Goal: Task Accomplishment & Management: Manage account settings

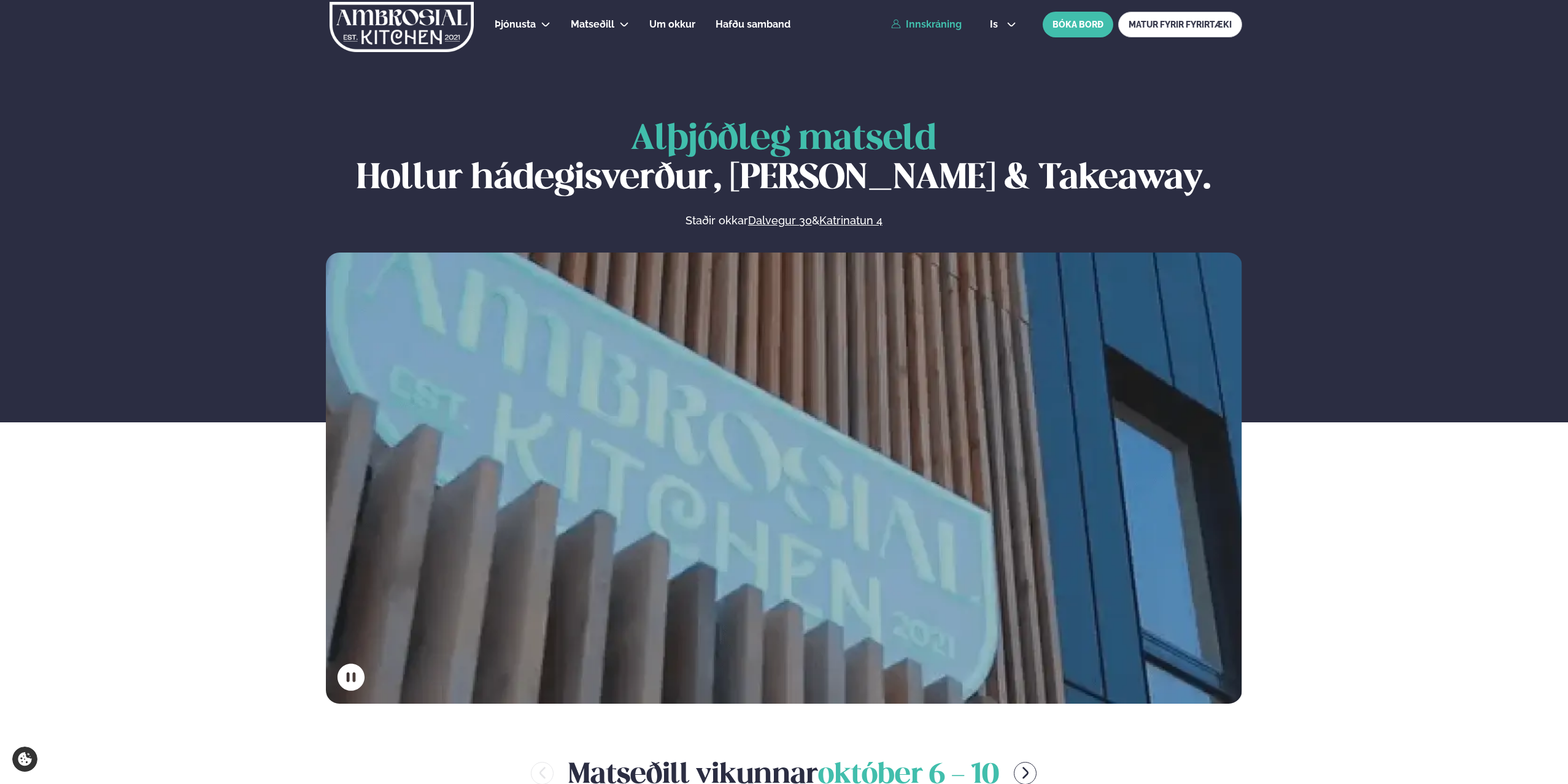
click at [931, 24] on link "Innskráning" at bounding box center [925, 24] width 70 height 11
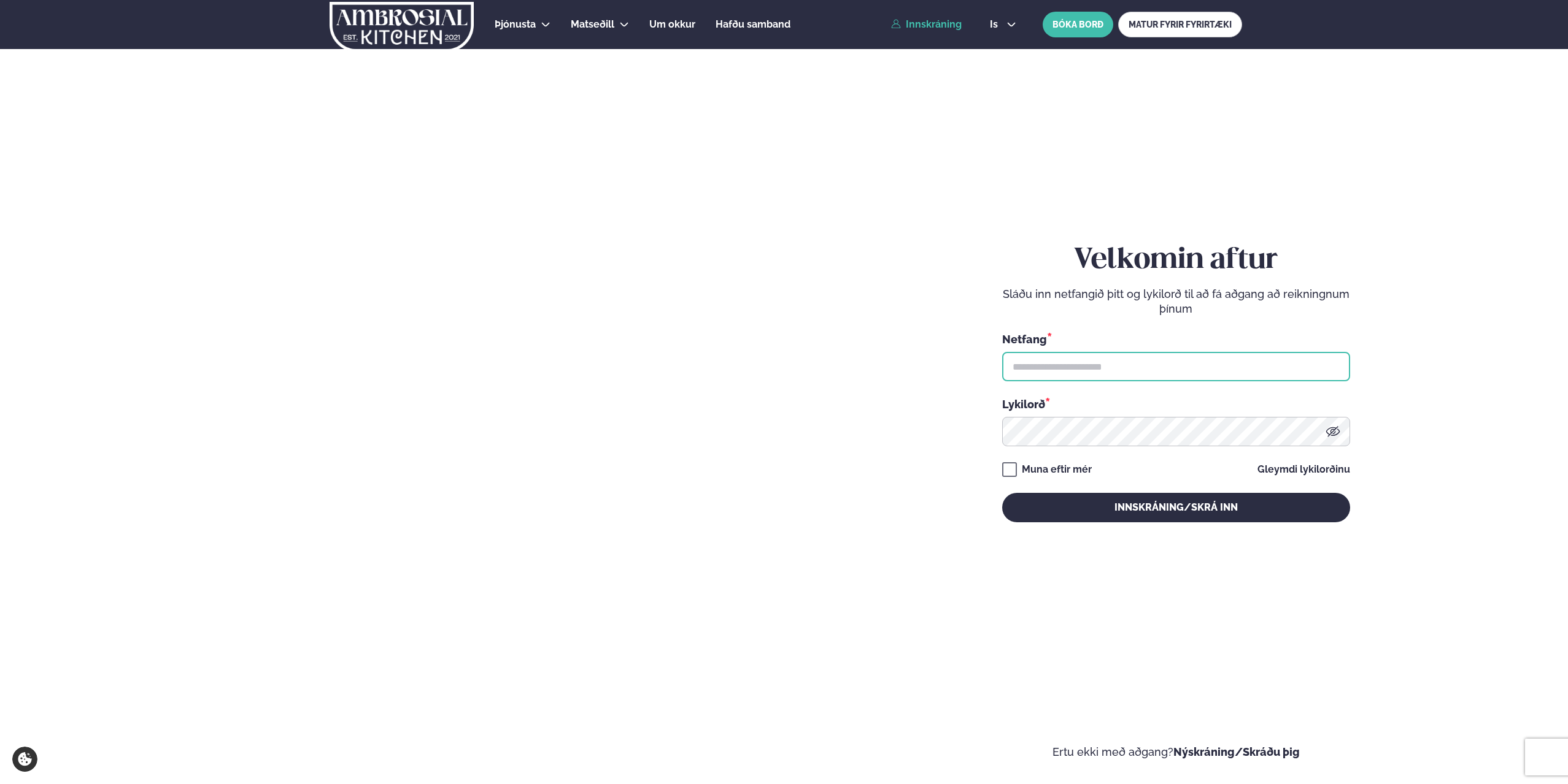
type input "**********"
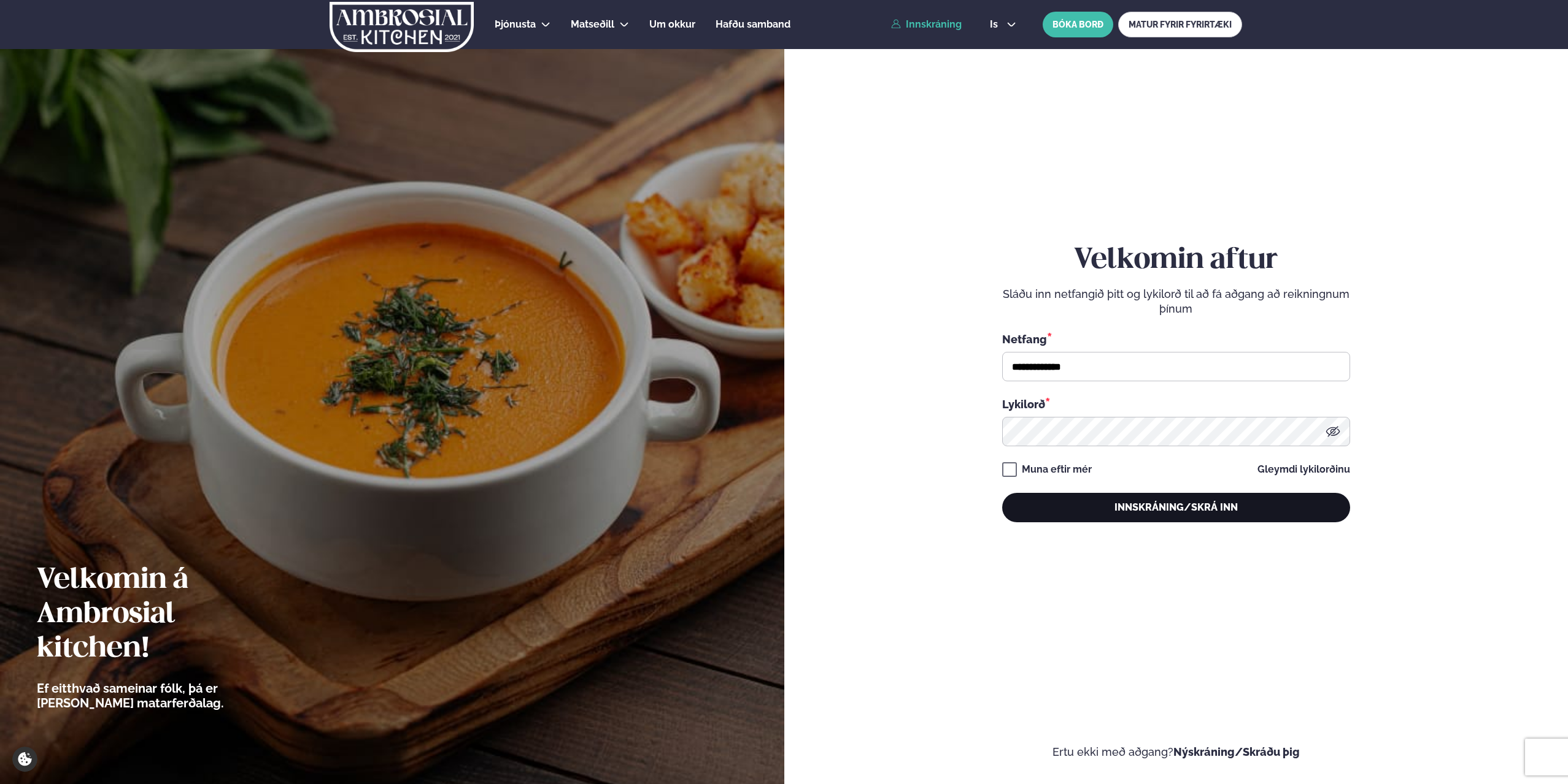
click at [1132, 503] on button "Innskráning/Skrá inn" at bounding box center [1175, 507] width 348 height 29
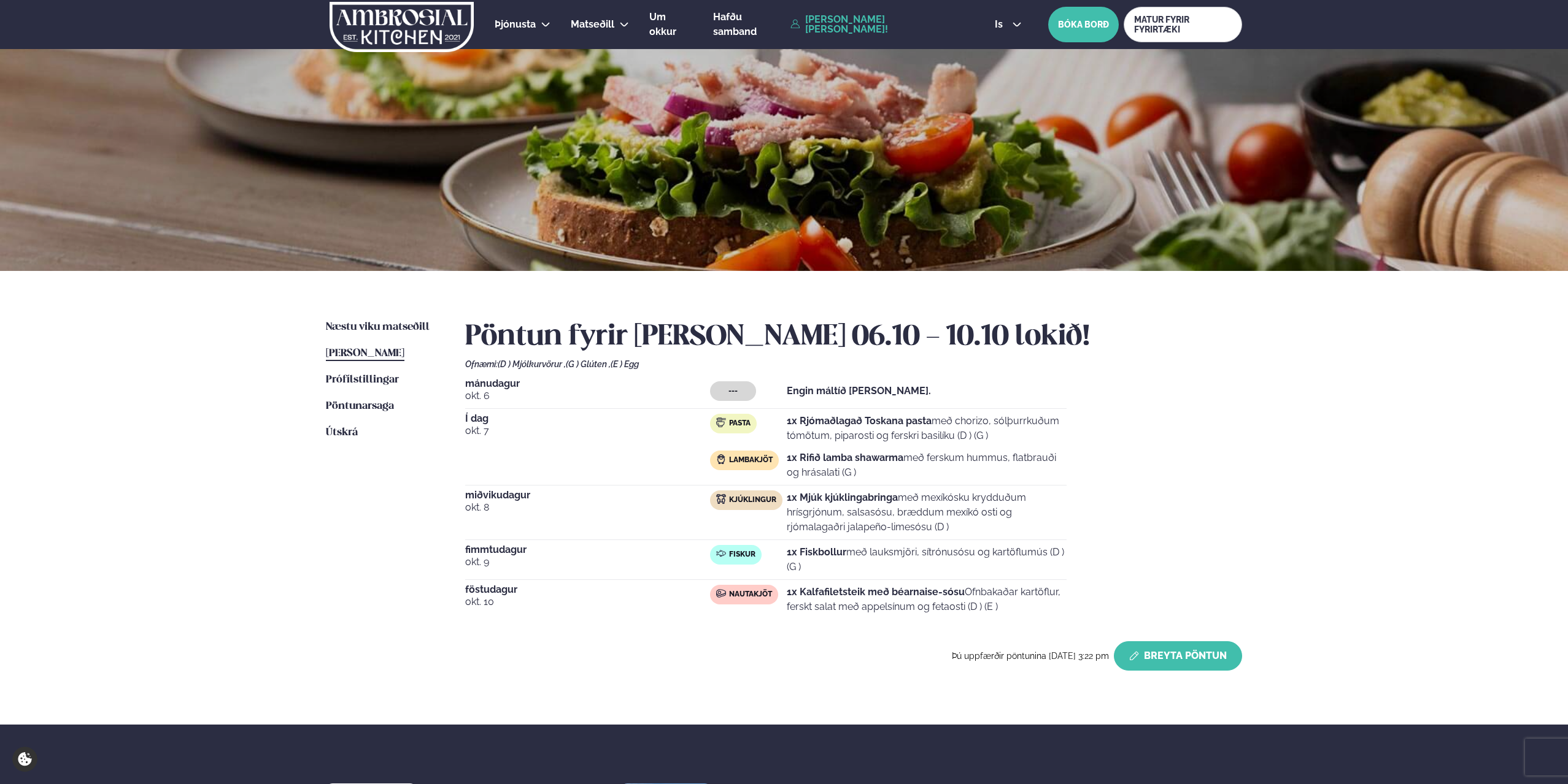
click at [1145, 650] on button "Breyta Pöntun" at bounding box center [1177, 655] width 128 height 29
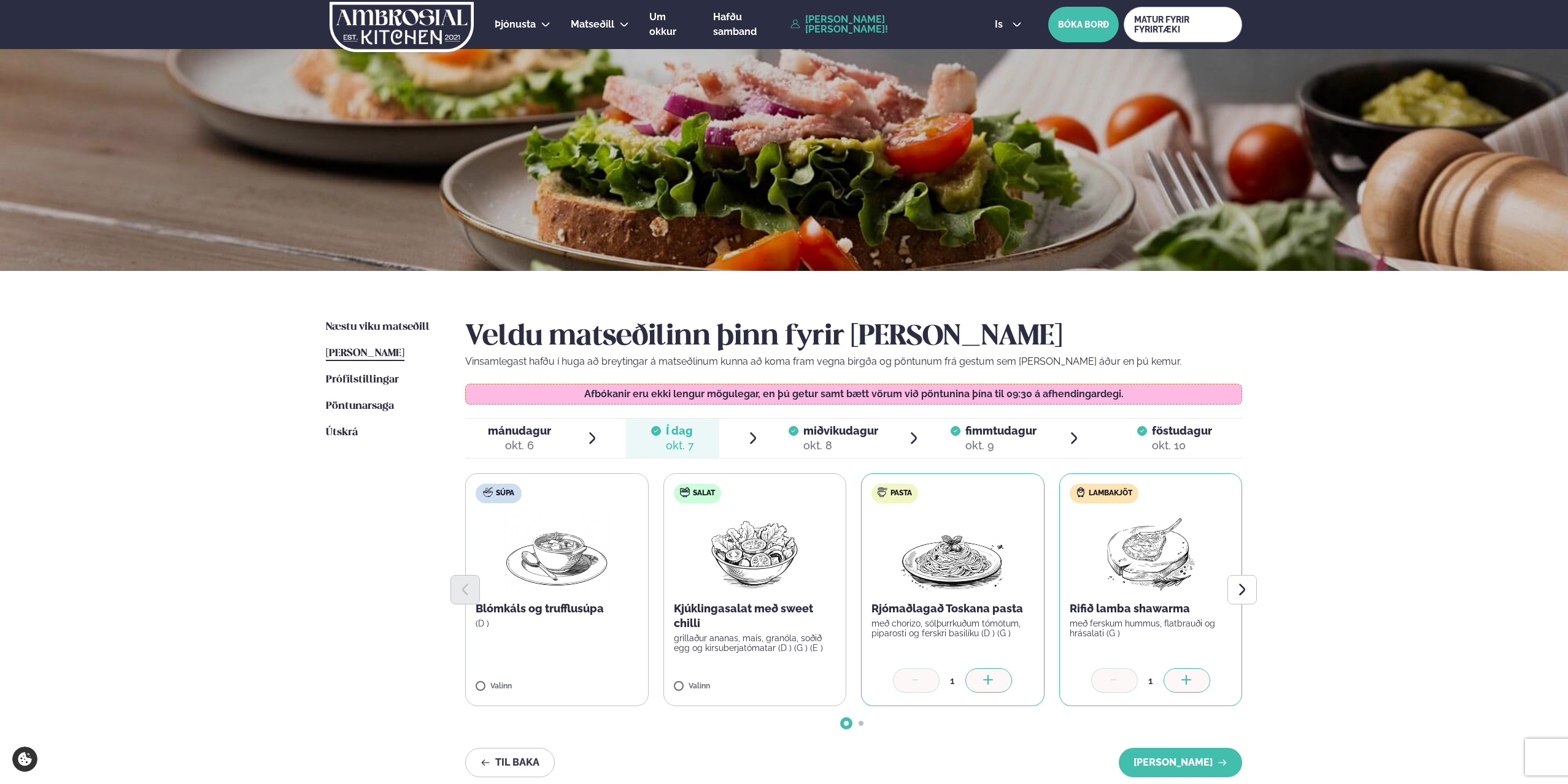
scroll to position [184, 0]
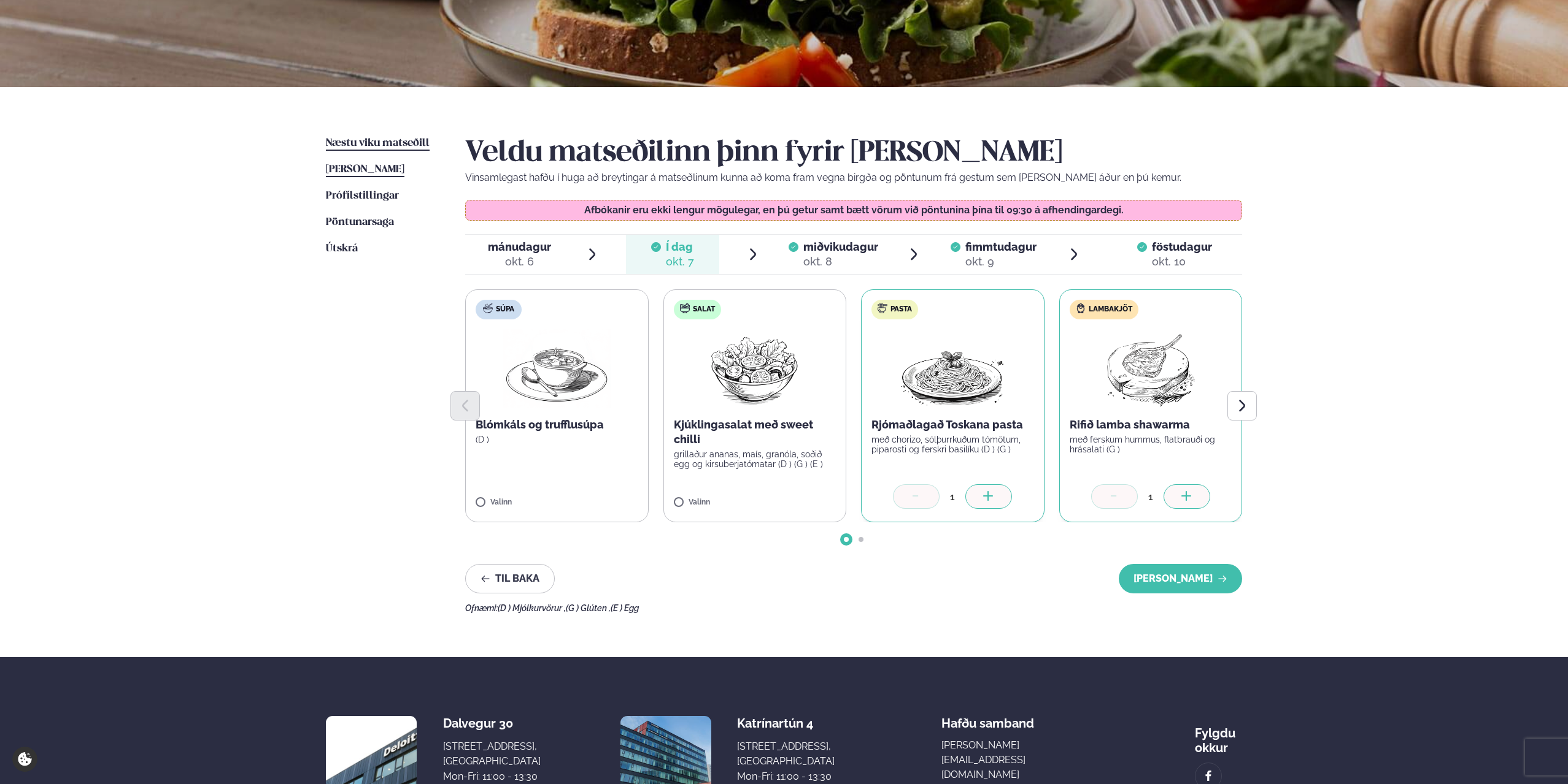
click at [379, 136] on link "Næstu [PERSON_NAME] matseðill Næsta vika" at bounding box center [378, 144] width 103 height 15
